Goal: Contribute content: Contribute content

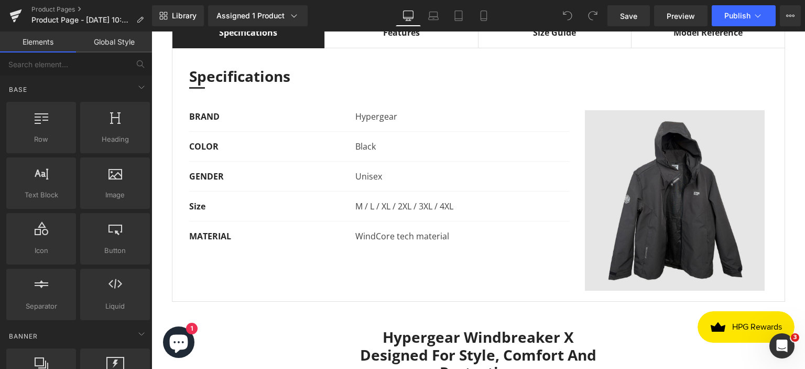
scroll to position [472, 0]
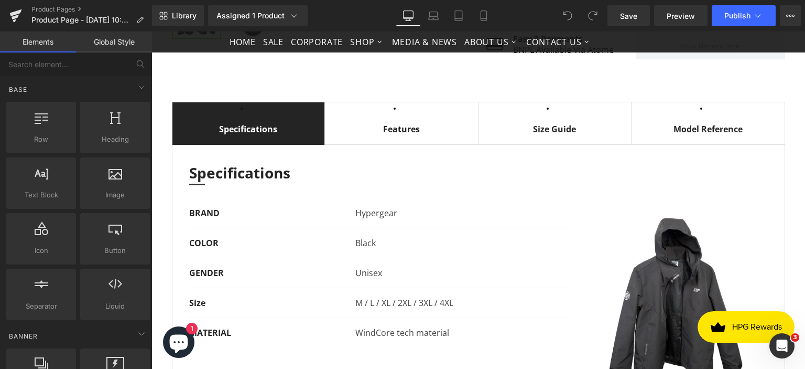
click at [692, 144] on span "Model Reference Text Block" at bounding box center [708, 129] width 153 height 30
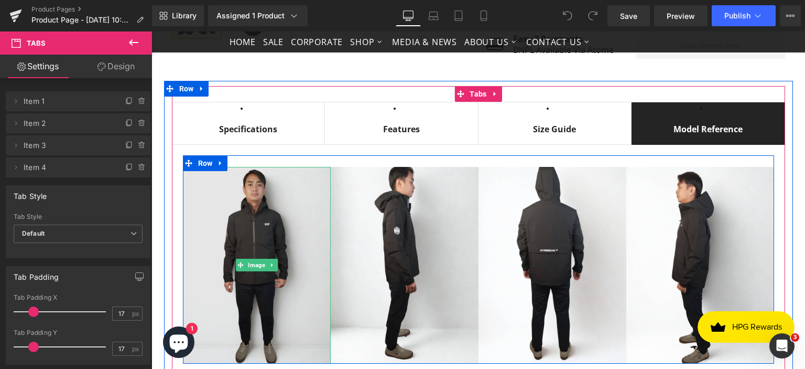
click at [253, 241] on img at bounding box center [257, 265] width 148 height 197
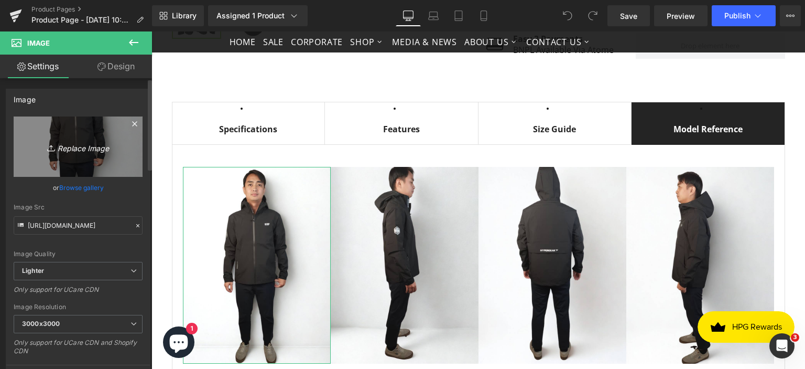
click at [77, 149] on icon "Replace Image" at bounding box center [78, 146] width 84 height 13
type input "C:\fakepath\Untitled design (95).png"
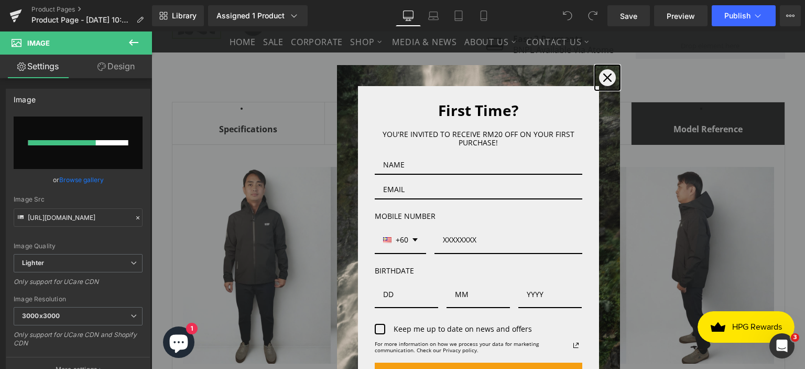
click at [603, 76] on icon "close icon" at bounding box center [607, 77] width 8 height 8
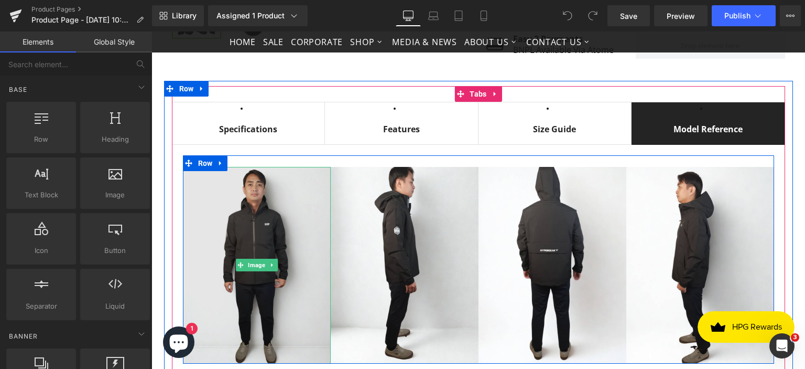
click at [247, 246] on img at bounding box center [257, 265] width 148 height 197
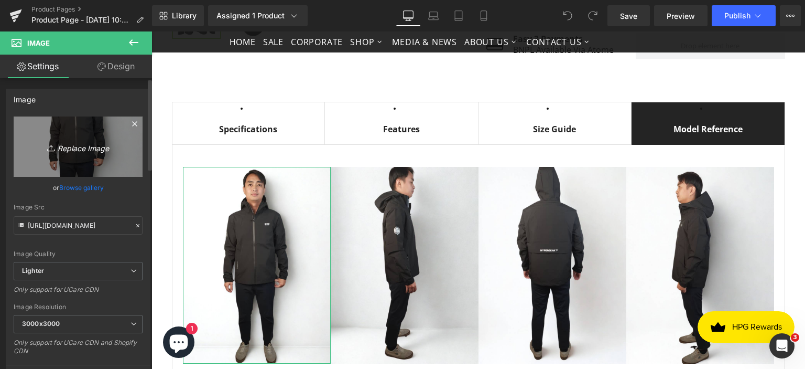
click at [78, 146] on icon "Replace Image" at bounding box center [78, 146] width 84 height 13
type input "C:\fakepath\Untitled design (95).png"
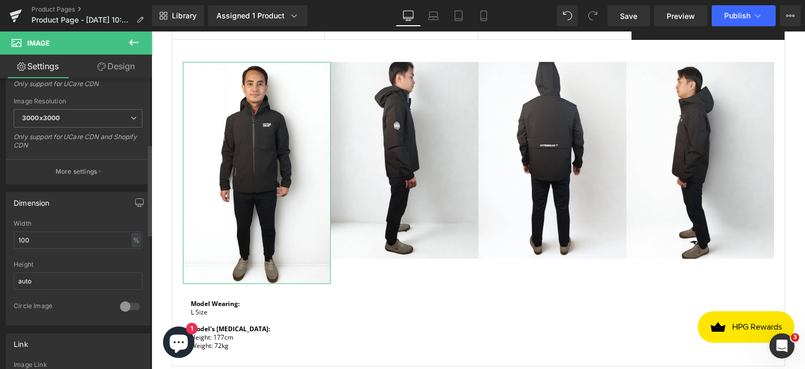
scroll to position [210, 0]
click at [49, 238] on input "100" at bounding box center [78, 235] width 129 height 17
type input "1"
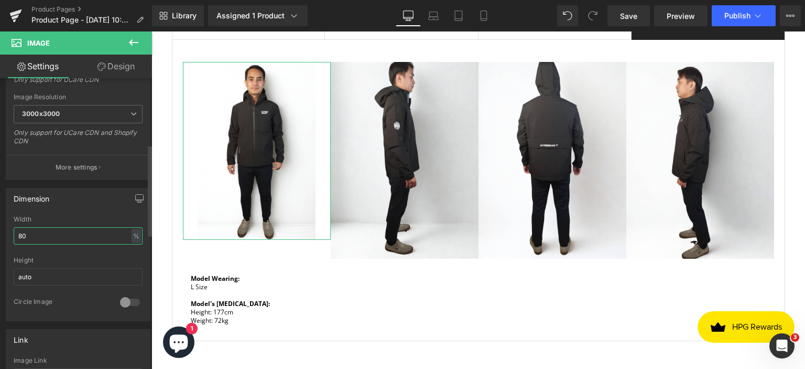
type input "8"
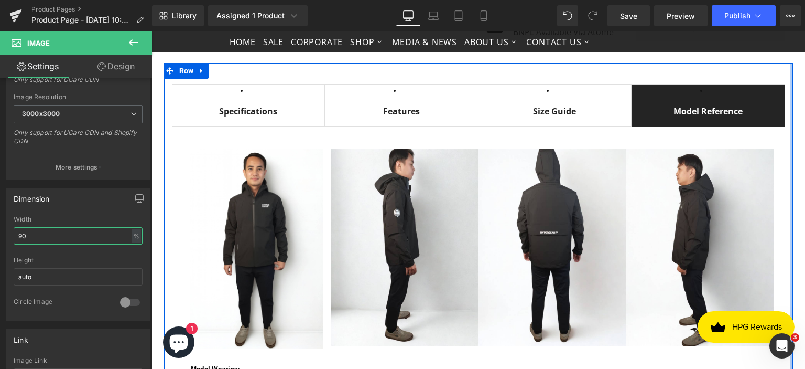
scroll to position [472, 0]
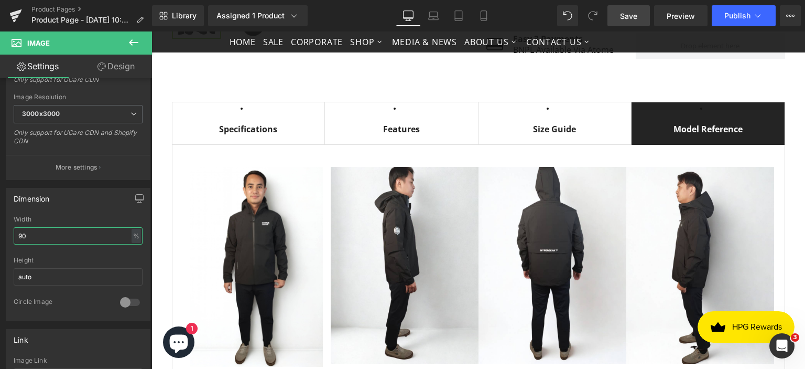
type input "90"
click at [641, 19] on link "Save" at bounding box center [629, 15] width 42 height 21
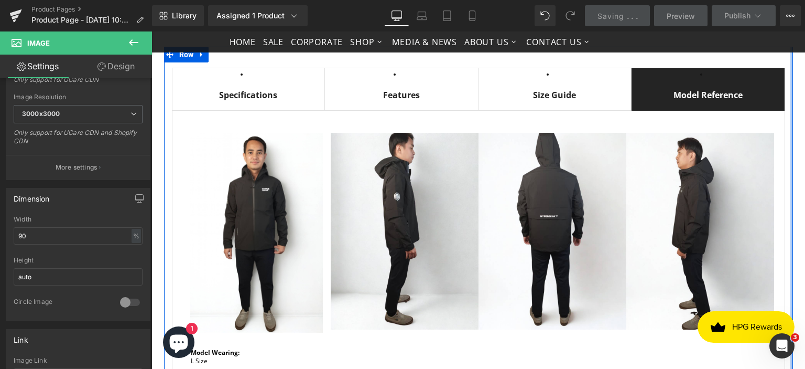
scroll to position [524, 0]
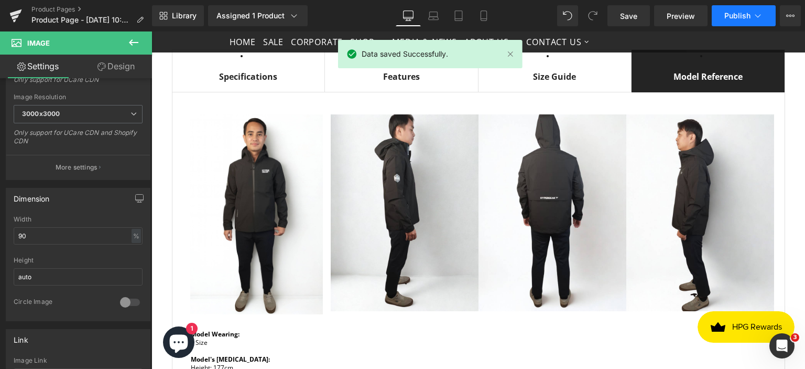
click at [734, 13] on span "Publish" at bounding box center [738, 16] width 26 height 8
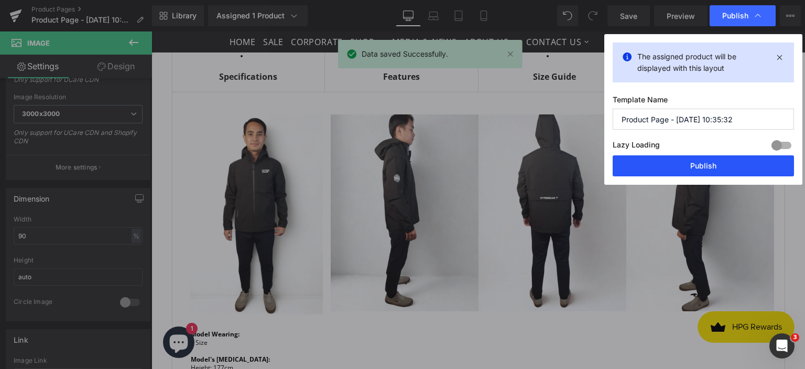
click at [699, 166] on button "Publish" at bounding box center [703, 165] width 181 height 21
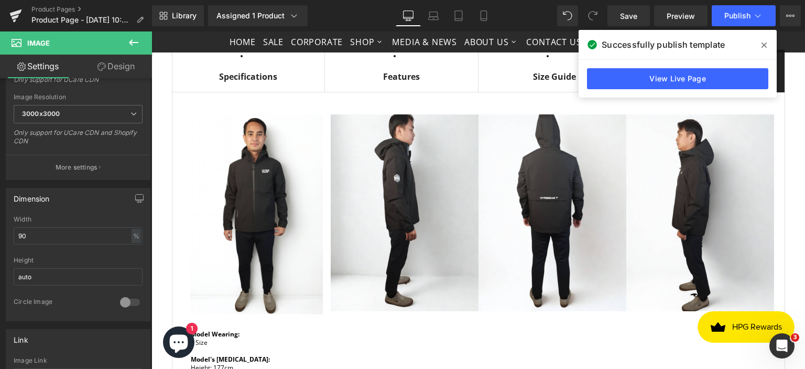
click at [766, 41] on icon at bounding box center [764, 45] width 5 height 8
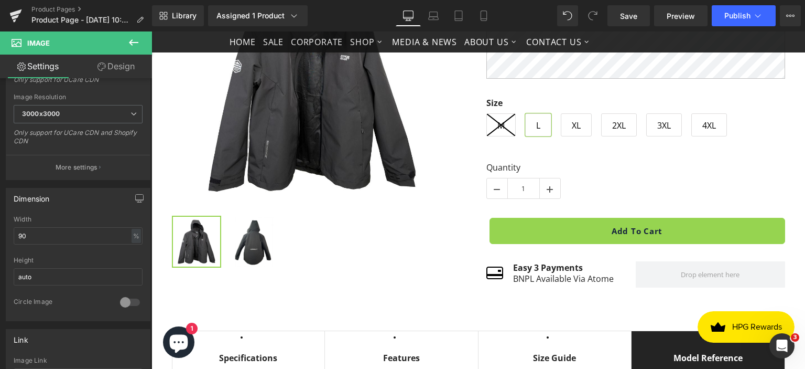
scroll to position [105, 0]
